Goal: Information Seeking & Learning: Understand process/instructions

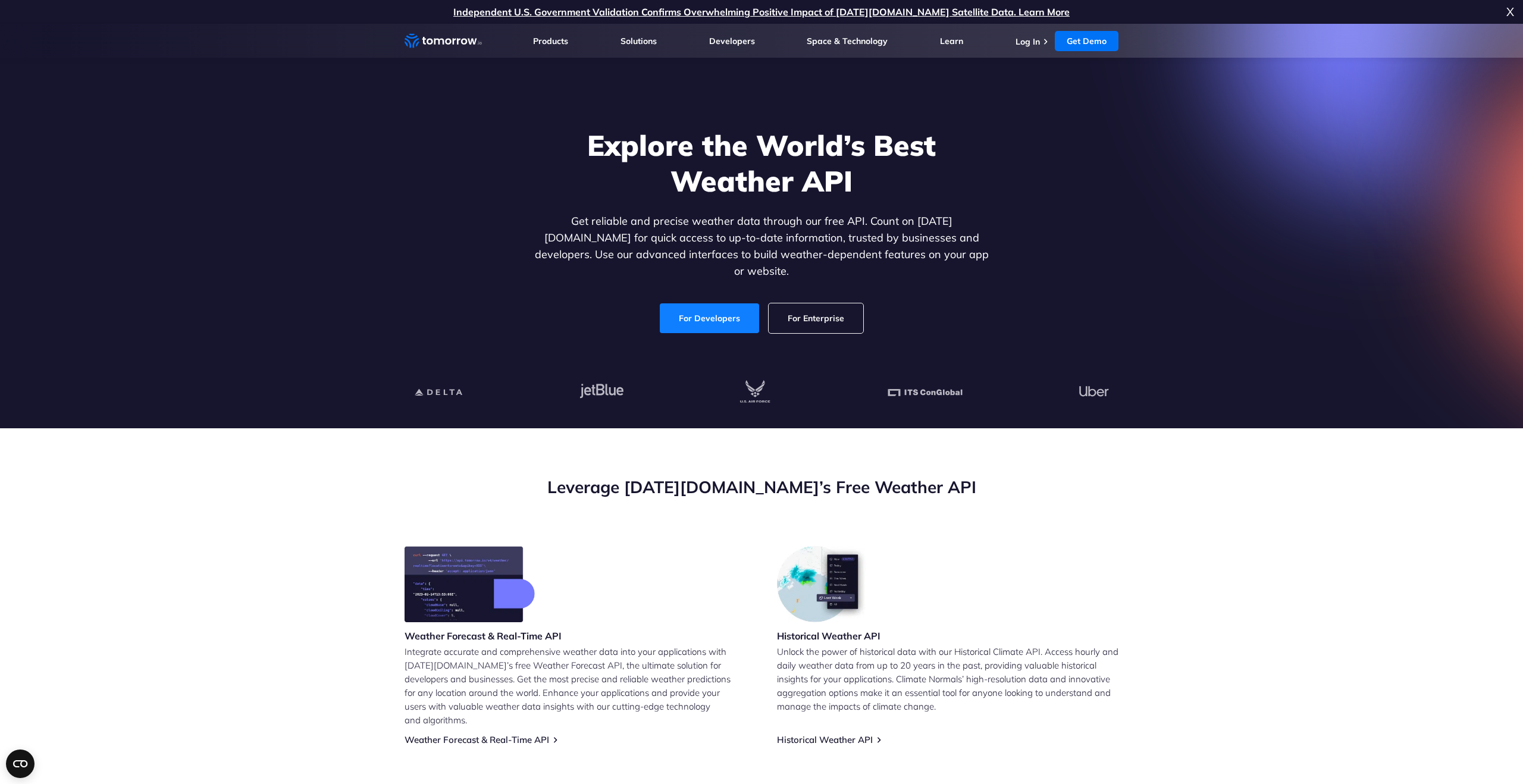
click at [717, 314] on link "For Developers" at bounding box center [710, 318] width 100 height 30
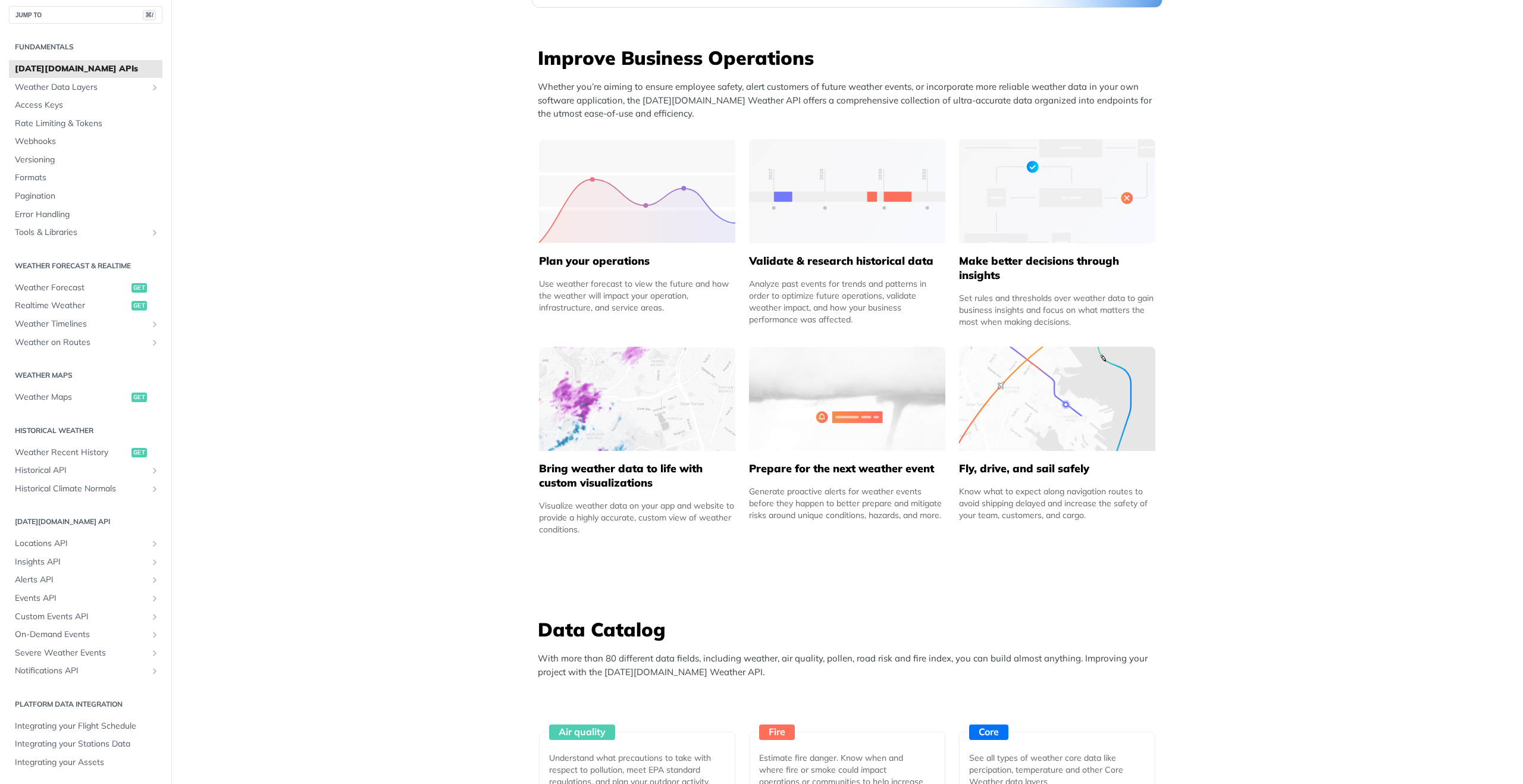
scroll to position [449, 0]
click at [1067, 397] on img at bounding box center [1057, 398] width 196 height 104
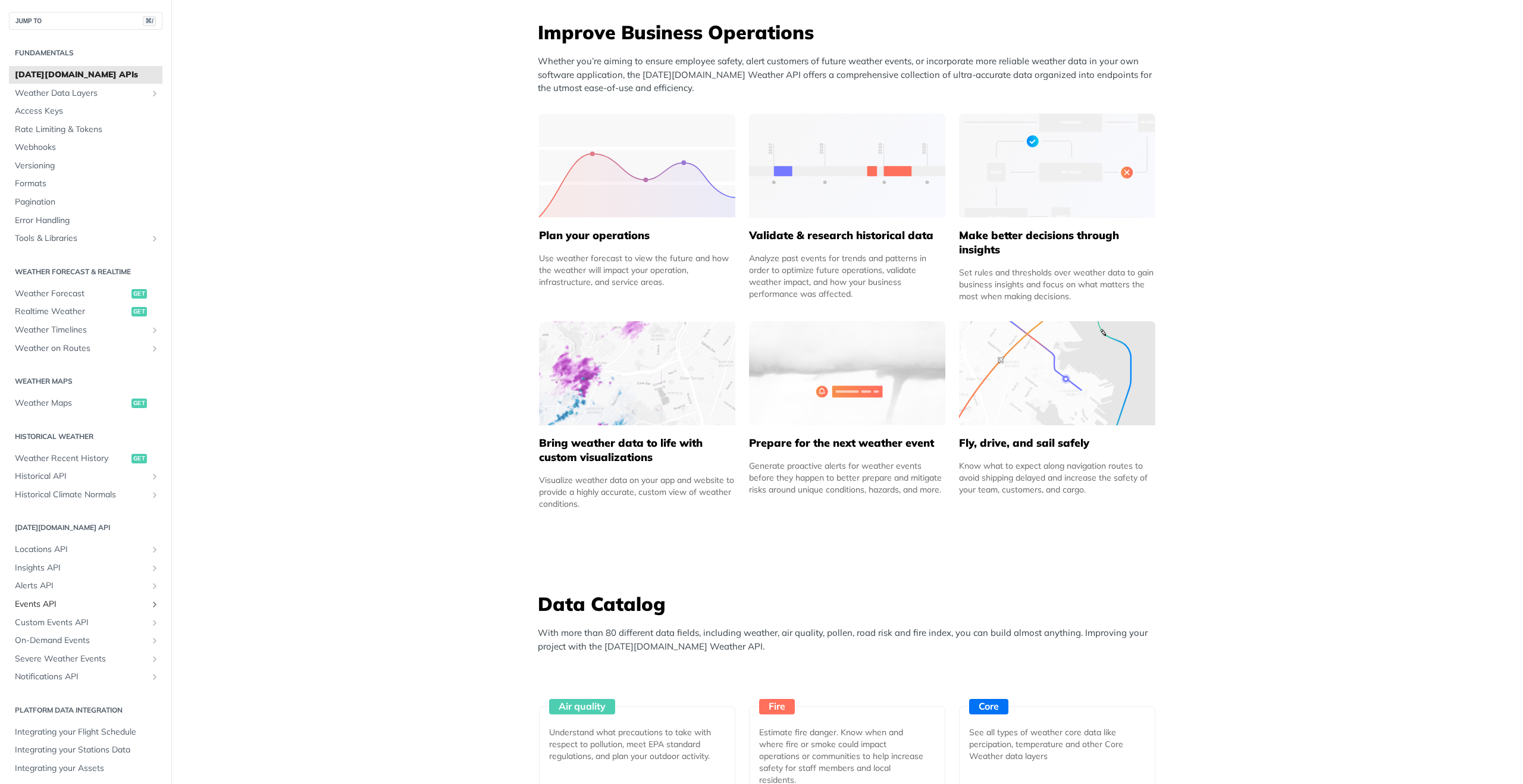
scroll to position [6, 0]
click at [69, 725] on span "Integrating your Flight Schedule" at bounding box center [87, 726] width 144 height 12
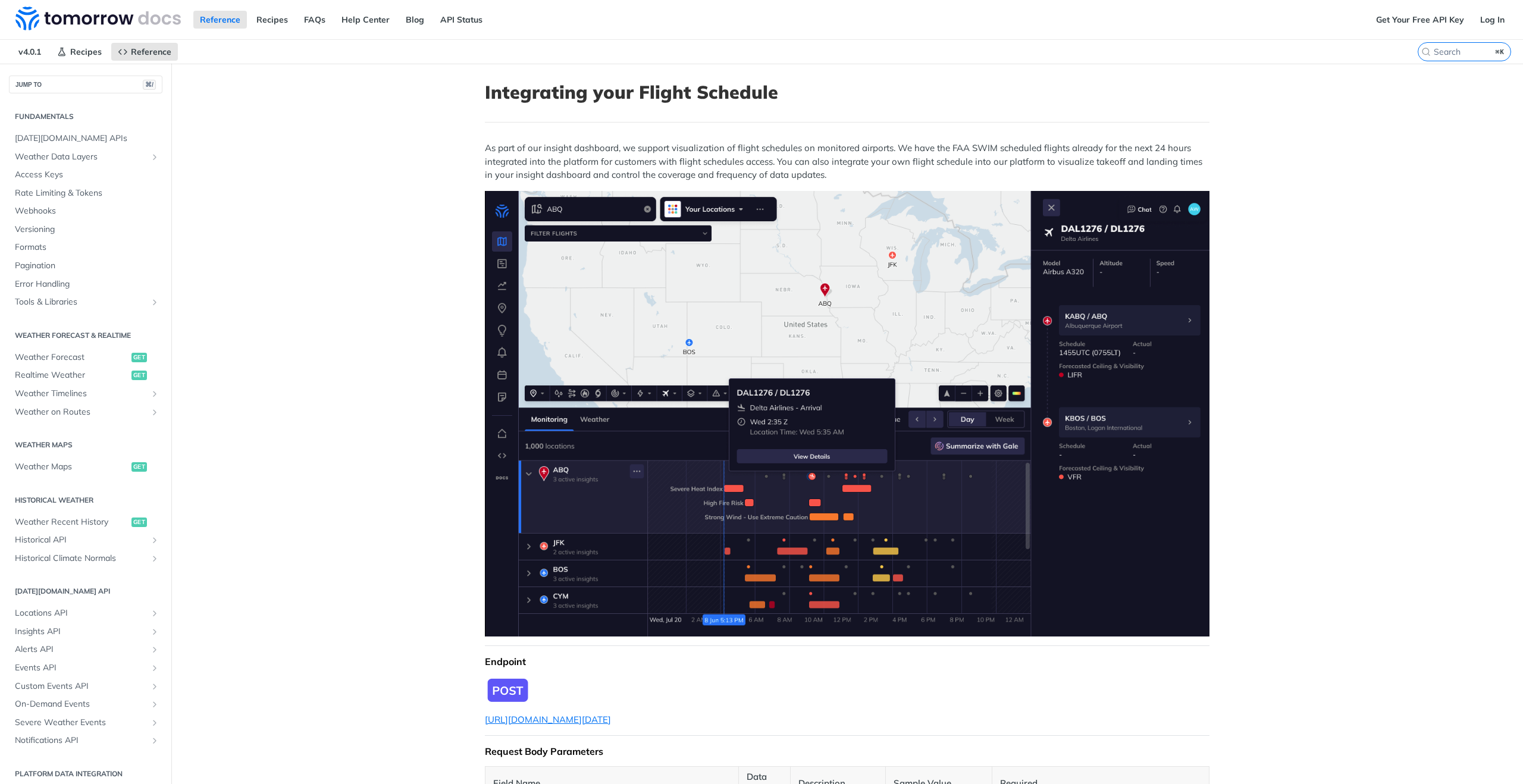
click at [1482, 24] on link "Log In" at bounding box center [1492, 19] width 37 height 18
